Goal: Contribute content

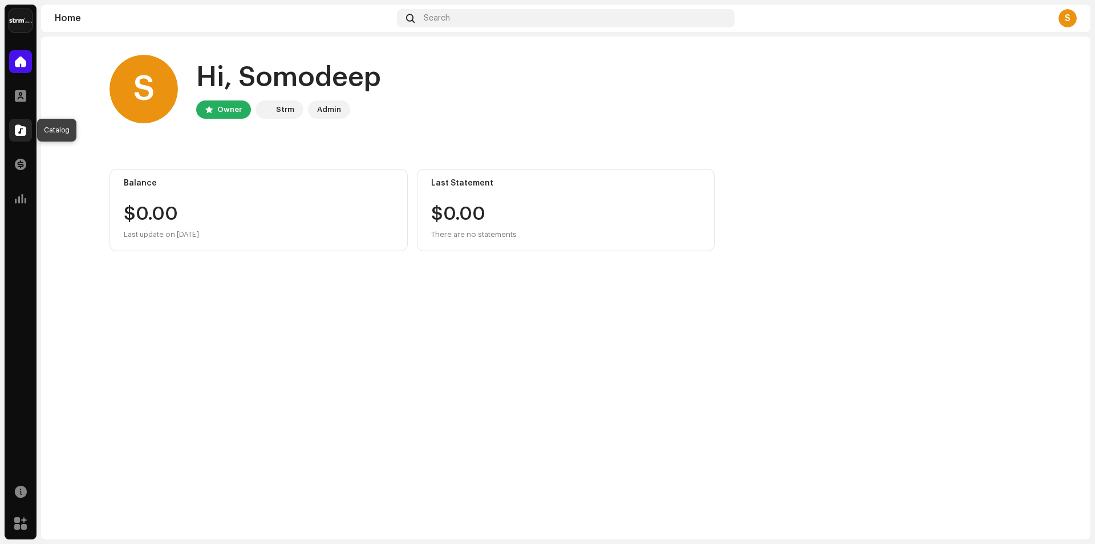
click at [19, 129] on span at bounding box center [20, 129] width 11 height 9
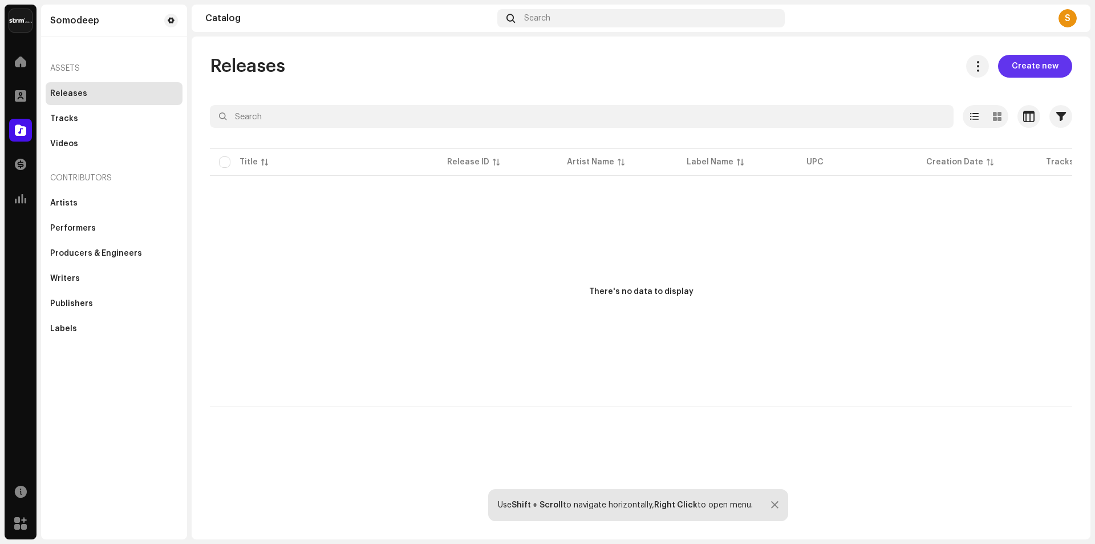
click at [1051, 76] on span "Create new" at bounding box center [1035, 66] width 47 height 23
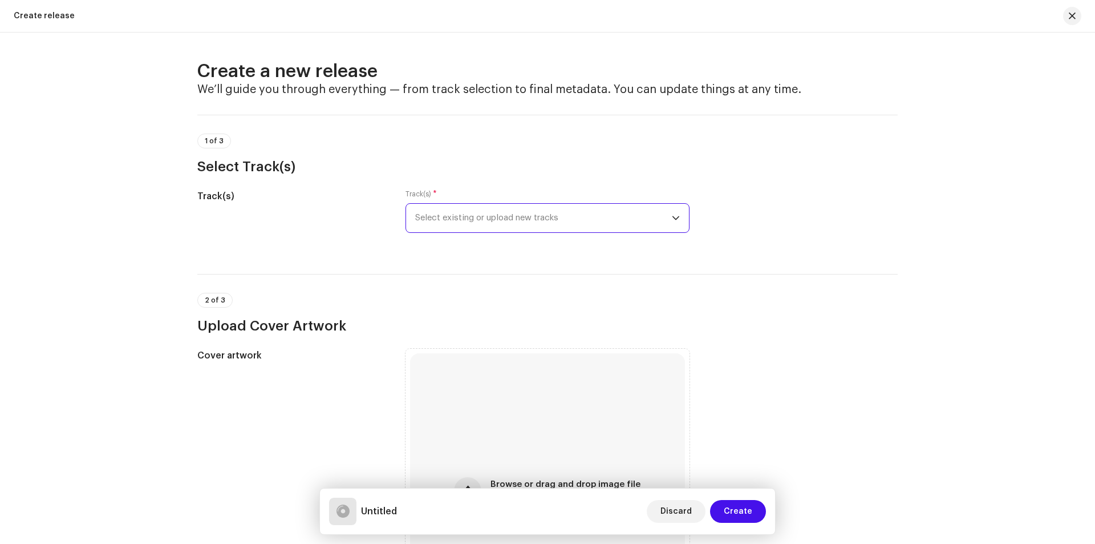
click at [654, 206] on span "Select existing or upload new tracks" at bounding box center [543, 218] width 257 height 29
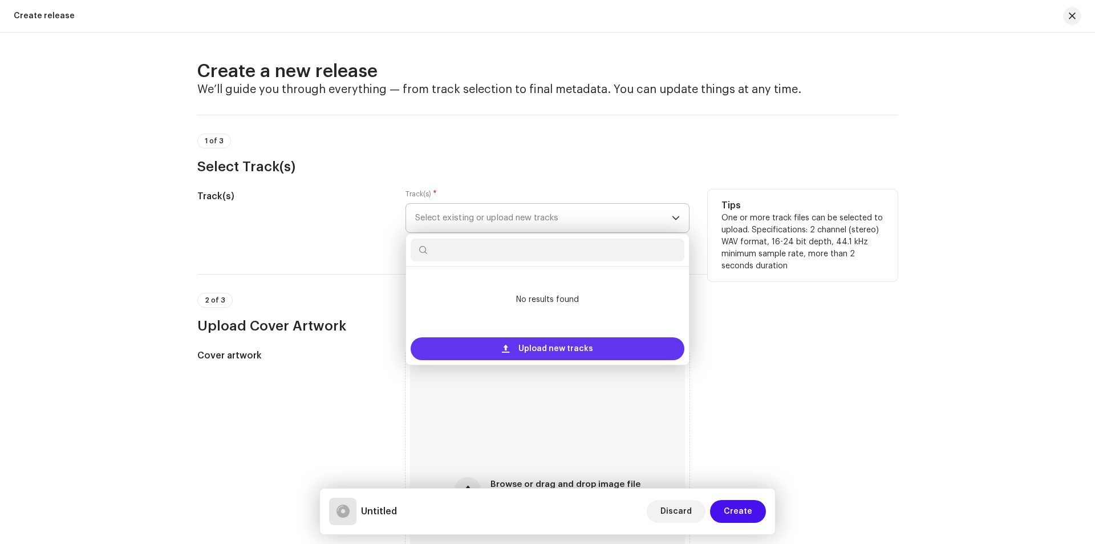
click at [569, 351] on span "Upload new tracks" at bounding box center [556, 348] width 75 height 23
